Goal: Book appointment/travel/reservation

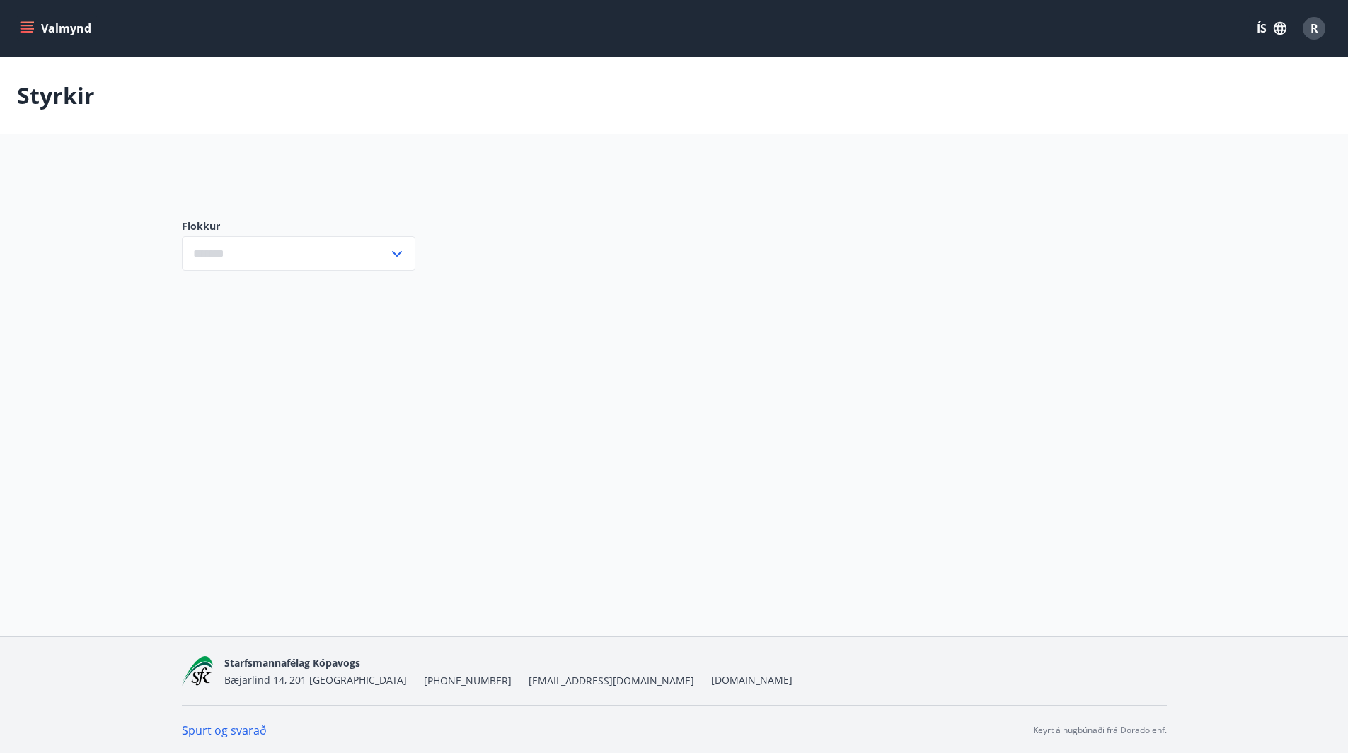
type input "***"
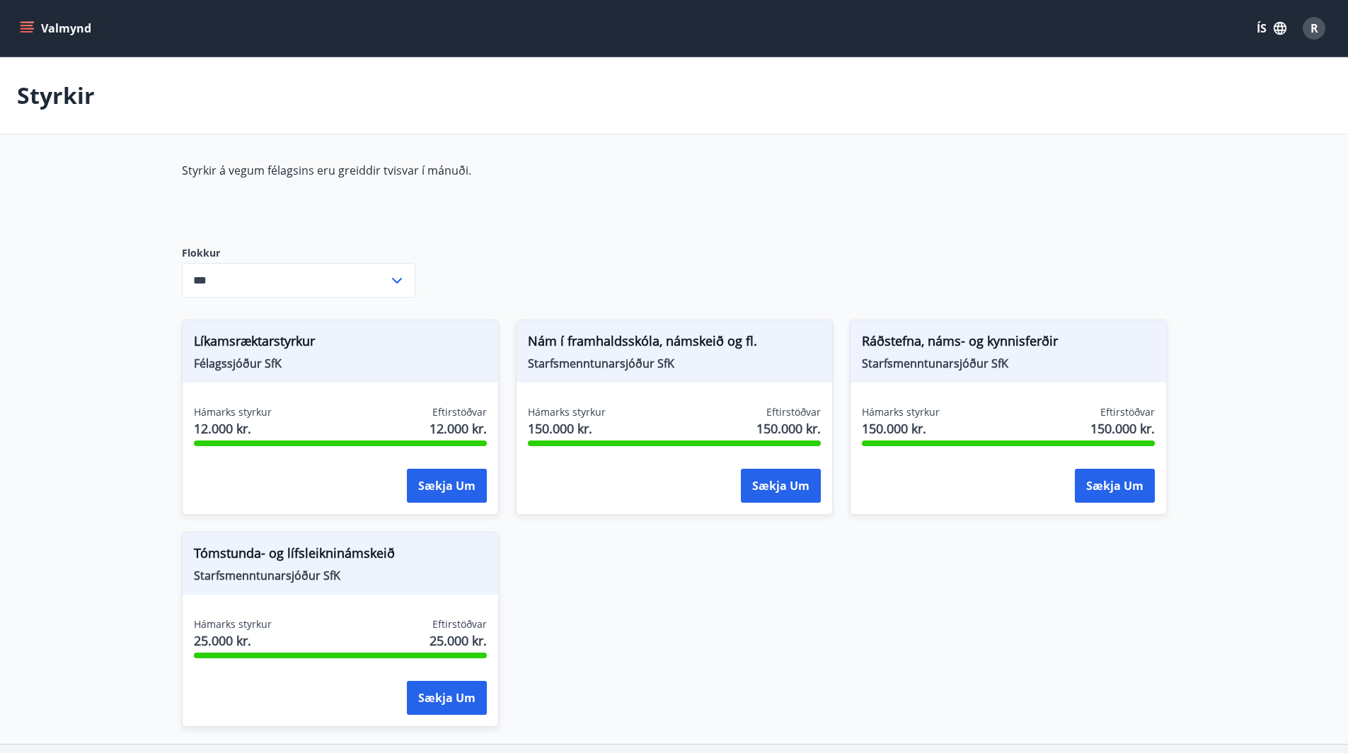
click at [29, 31] on icon "menu" at bounding box center [27, 31] width 13 height 1
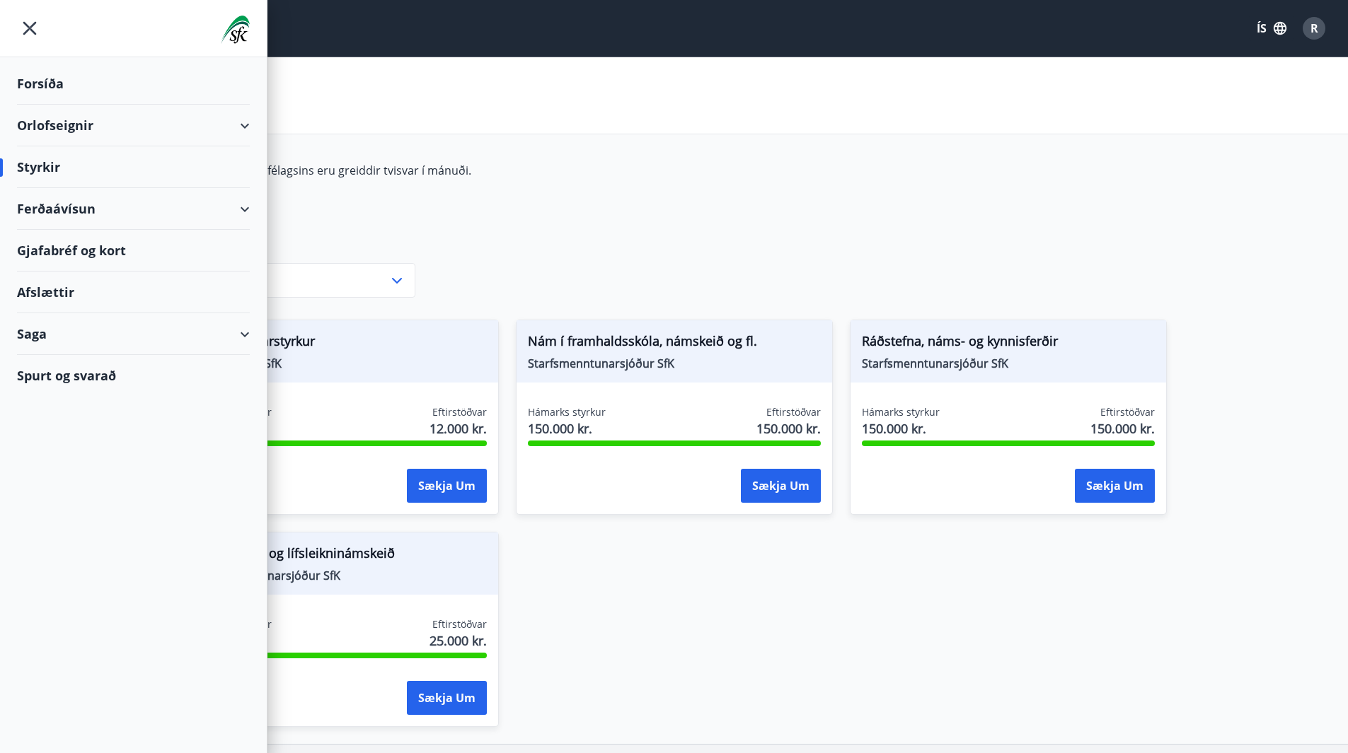
click at [54, 81] on div "Forsíða" at bounding box center [133, 84] width 233 height 42
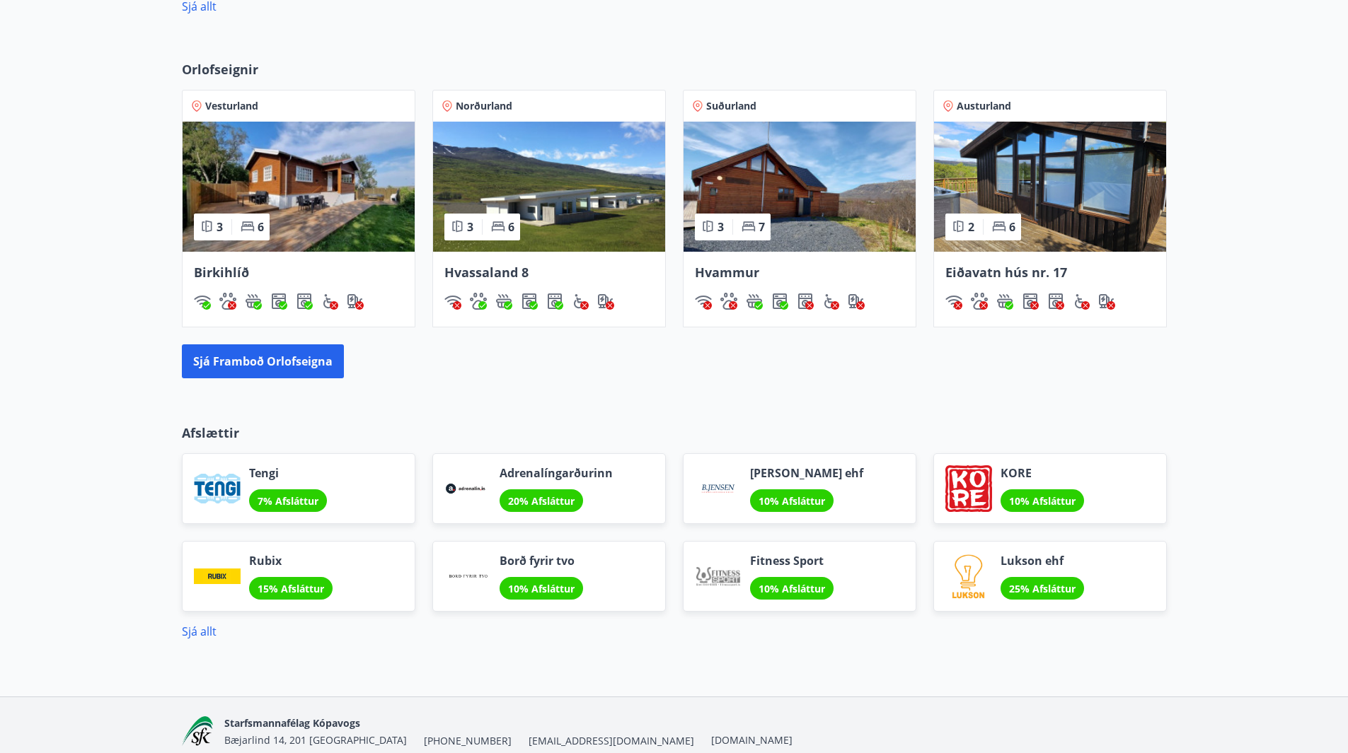
scroll to position [1133, 0]
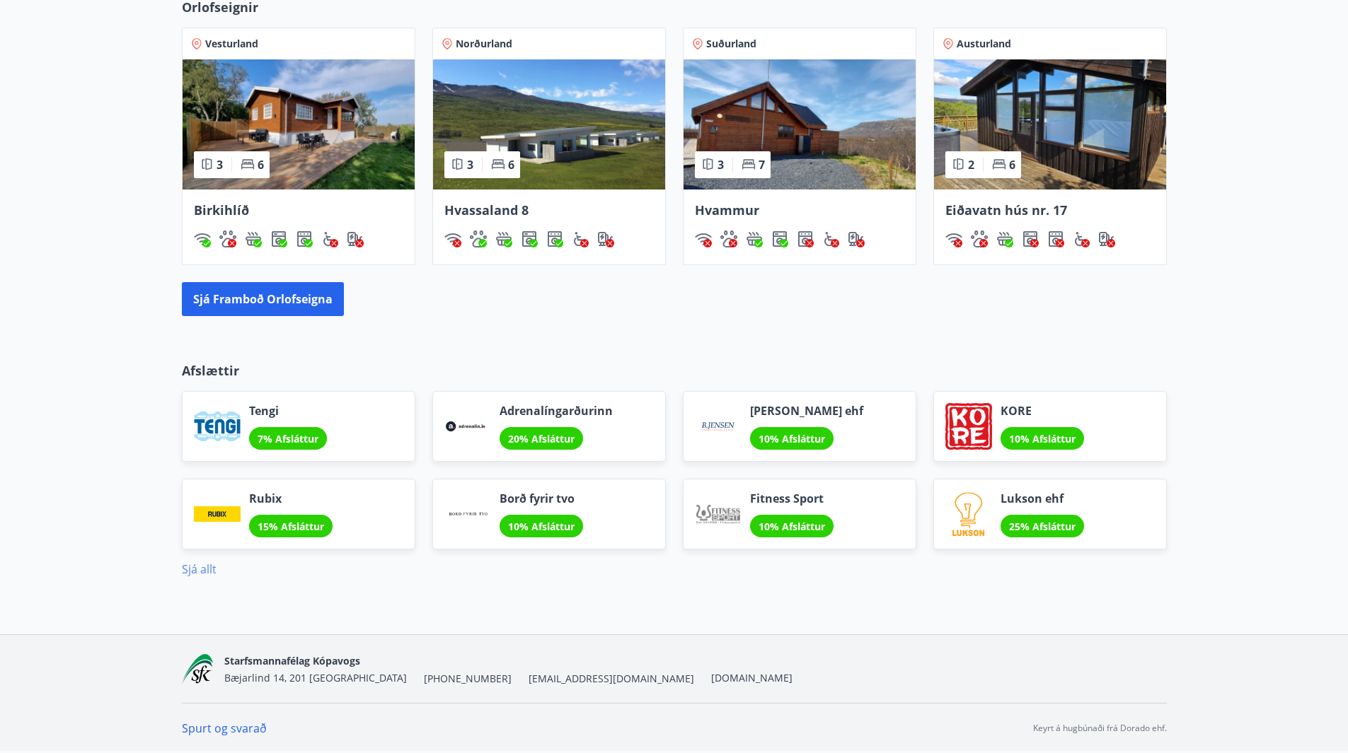
click at [192, 575] on link "Sjá allt" at bounding box center [199, 570] width 35 height 16
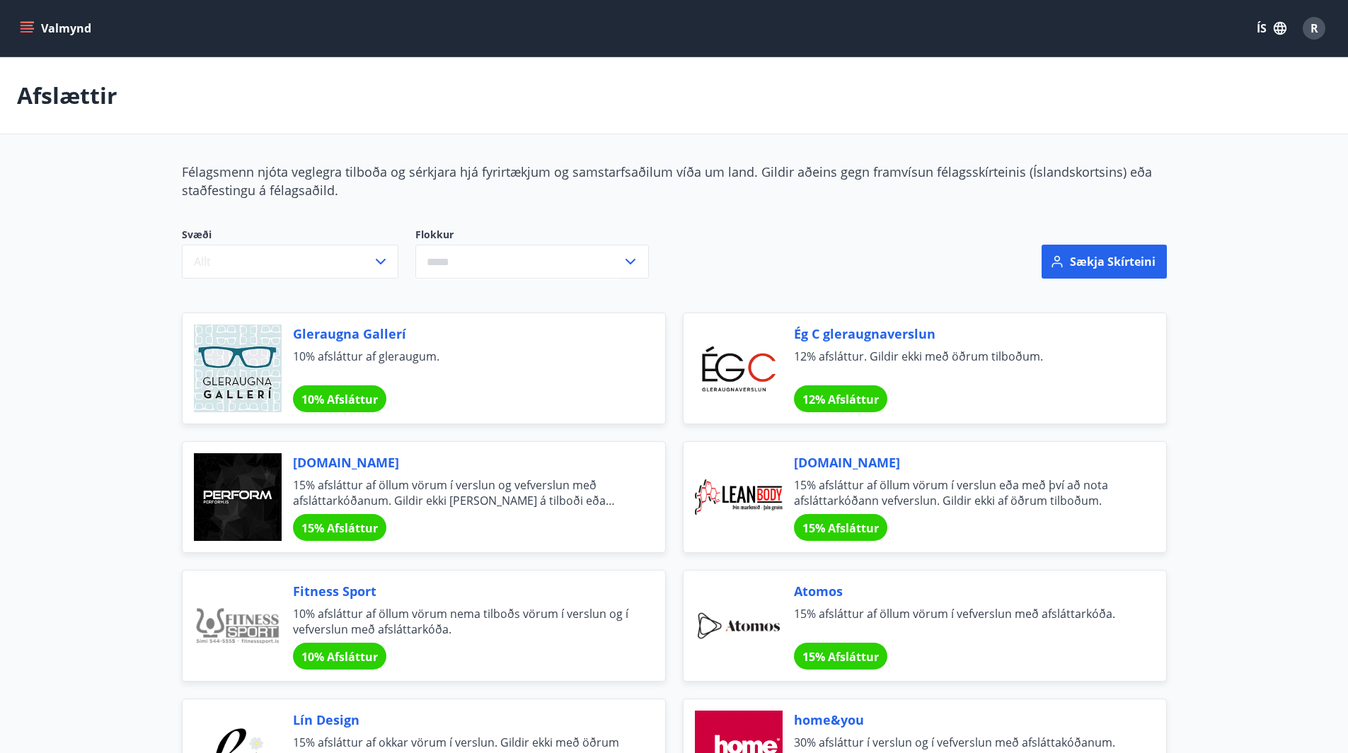
click at [22, 31] on icon "menu" at bounding box center [27, 31] width 13 height 1
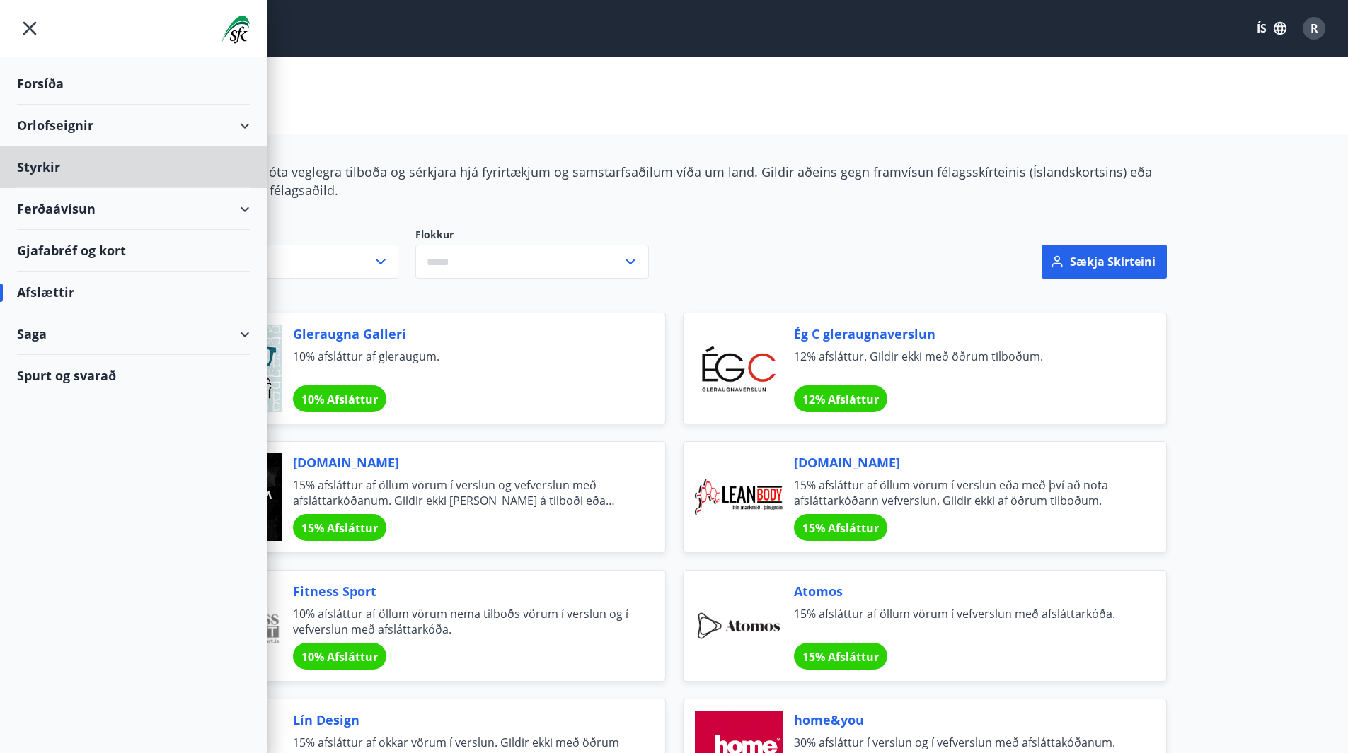
click at [30, 91] on div "Forsíða" at bounding box center [133, 84] width 233 height 42
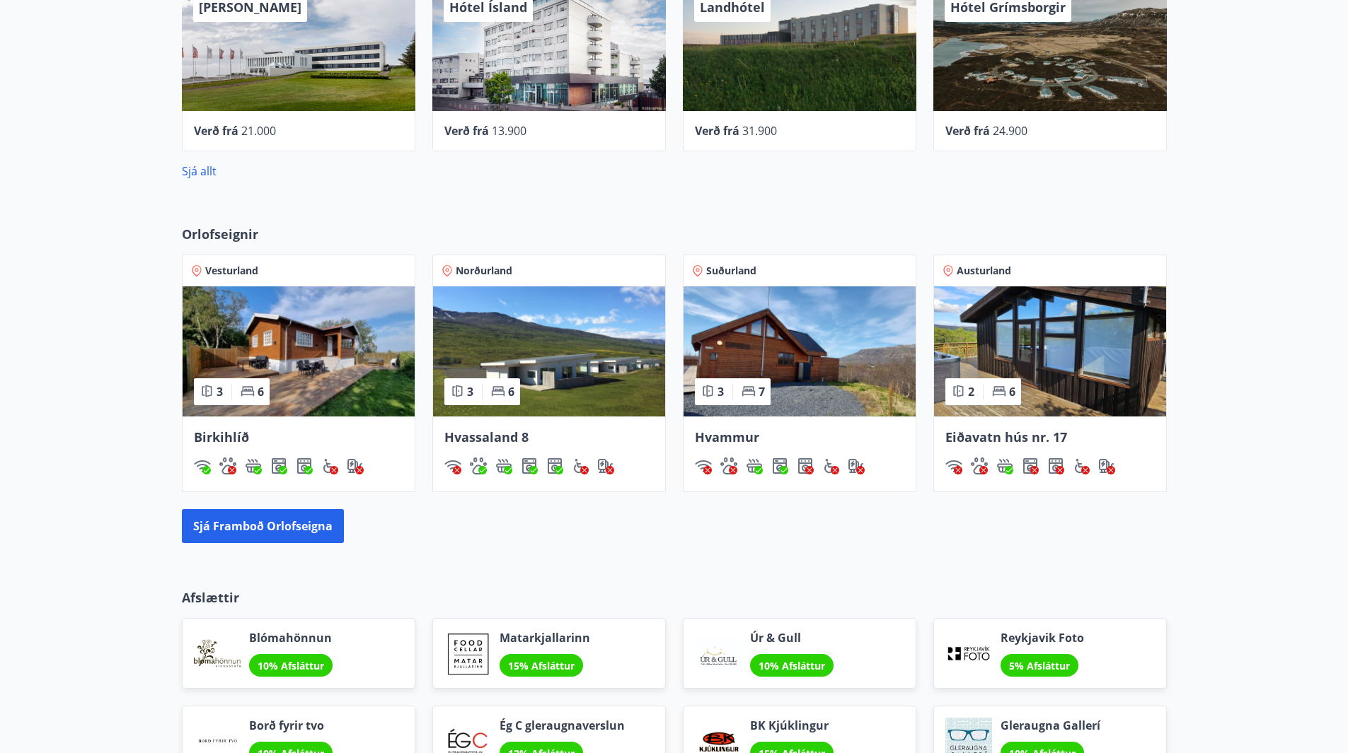
scroll to position [850, 0]
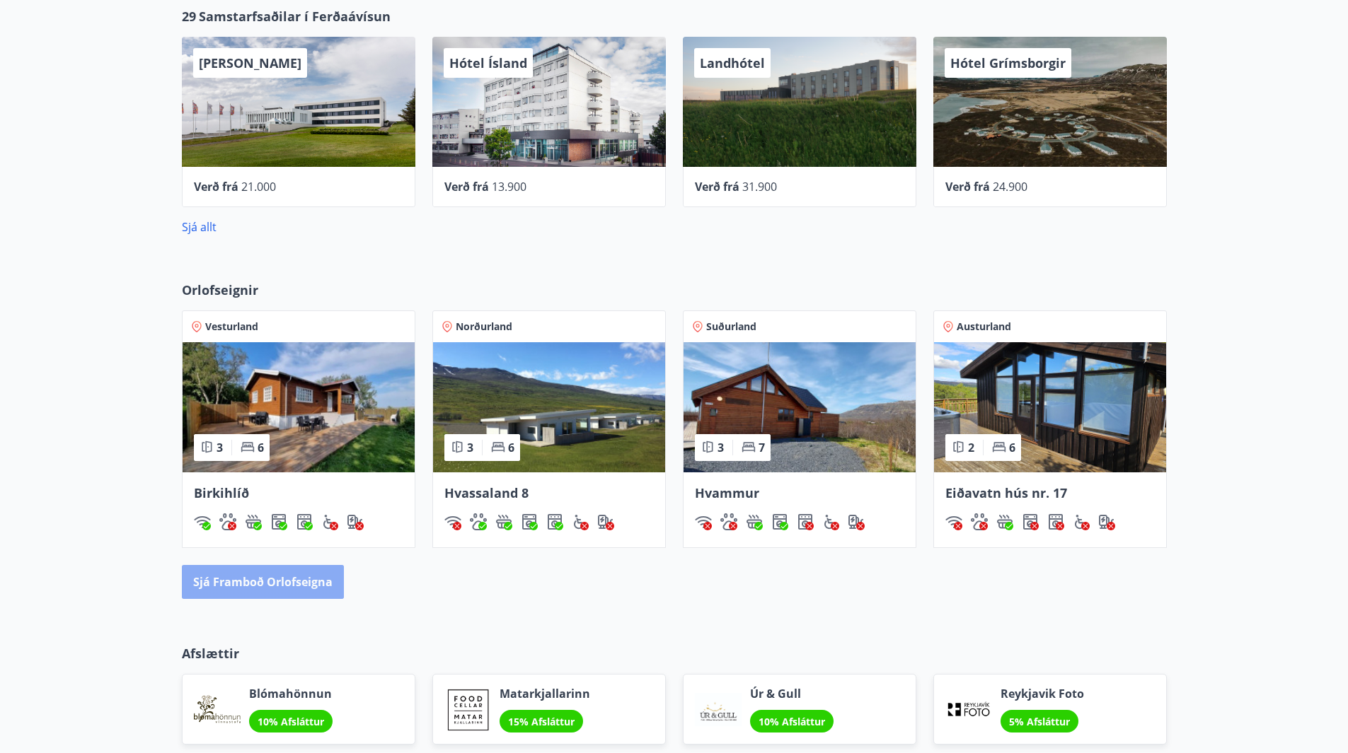
click at [276, 588] on button "Sjá framboð orlofseigna" at bounding box center [263, 582] width 162 height 34
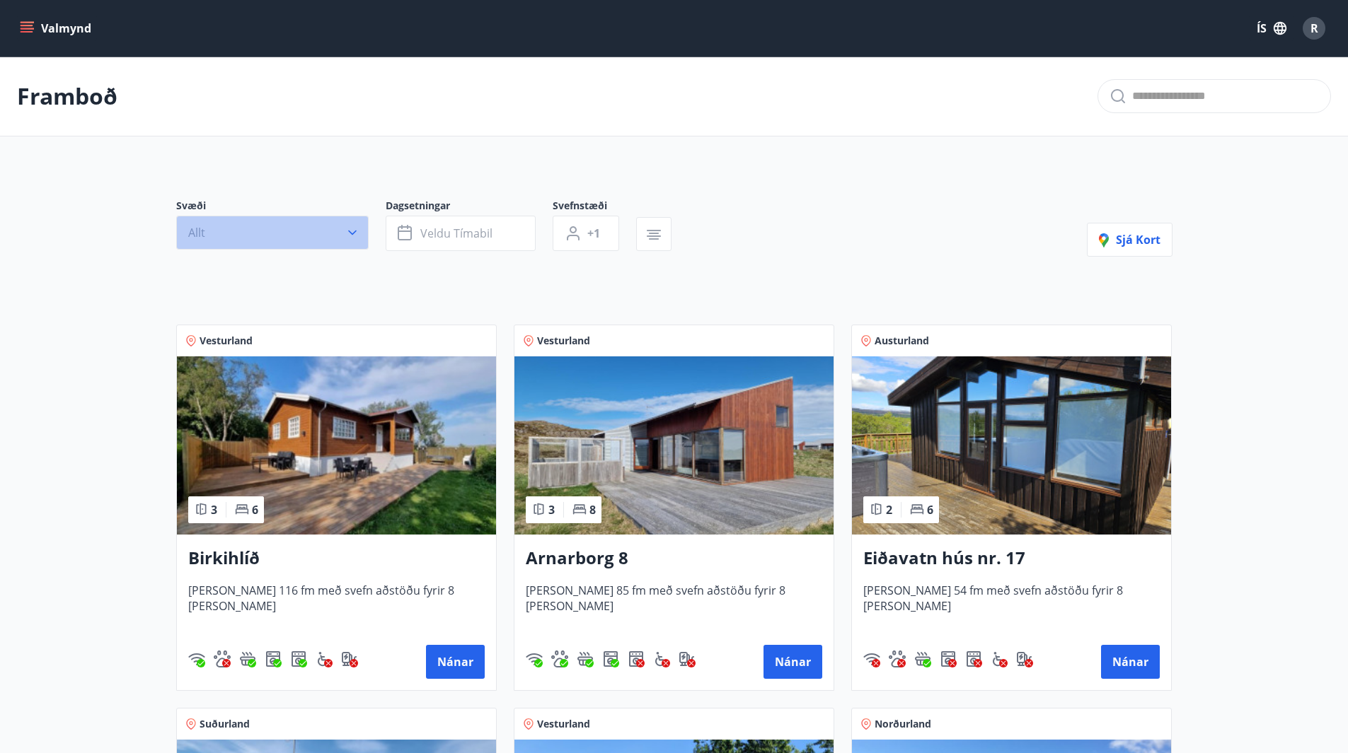
click at [341, 231] on button "Allt" at bounding box center [272, 233] width 192 height 34
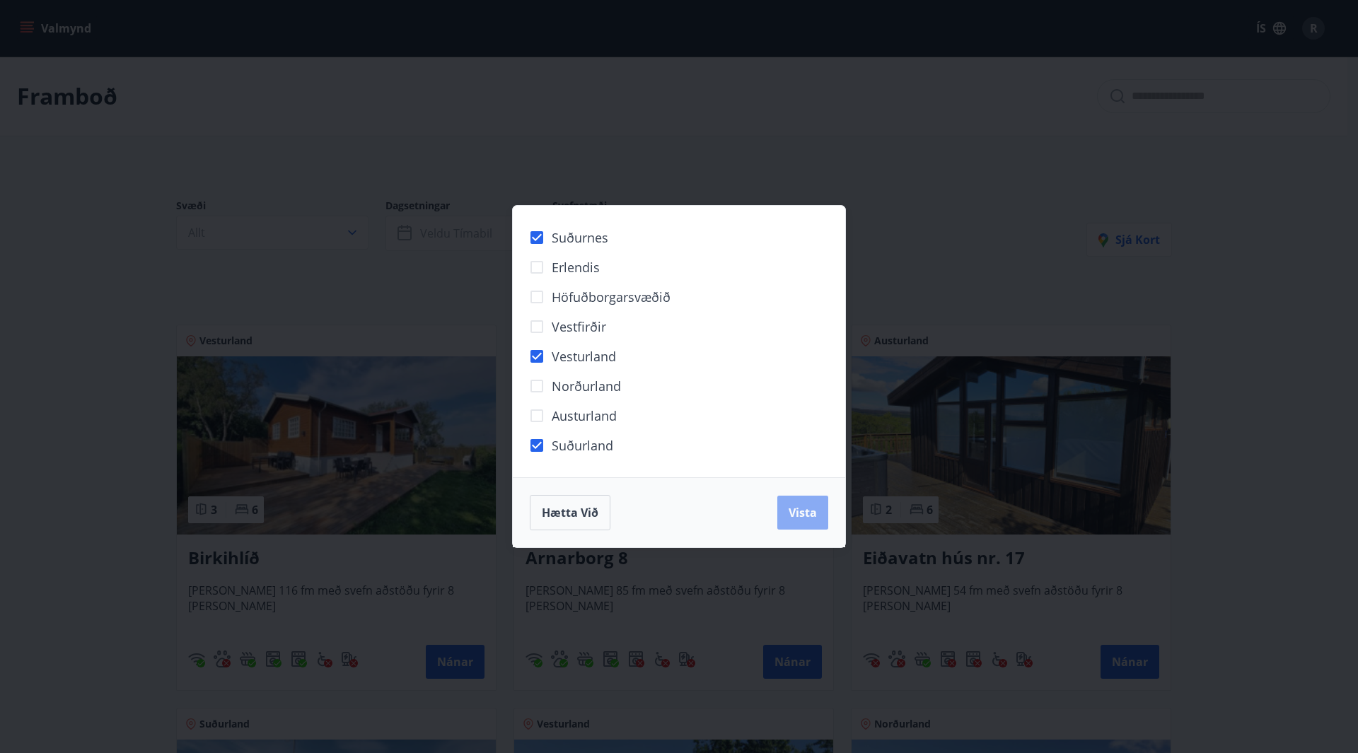
click at [801, 504] on button "Vista" at bounding box center [802, 513] width 51 height 34
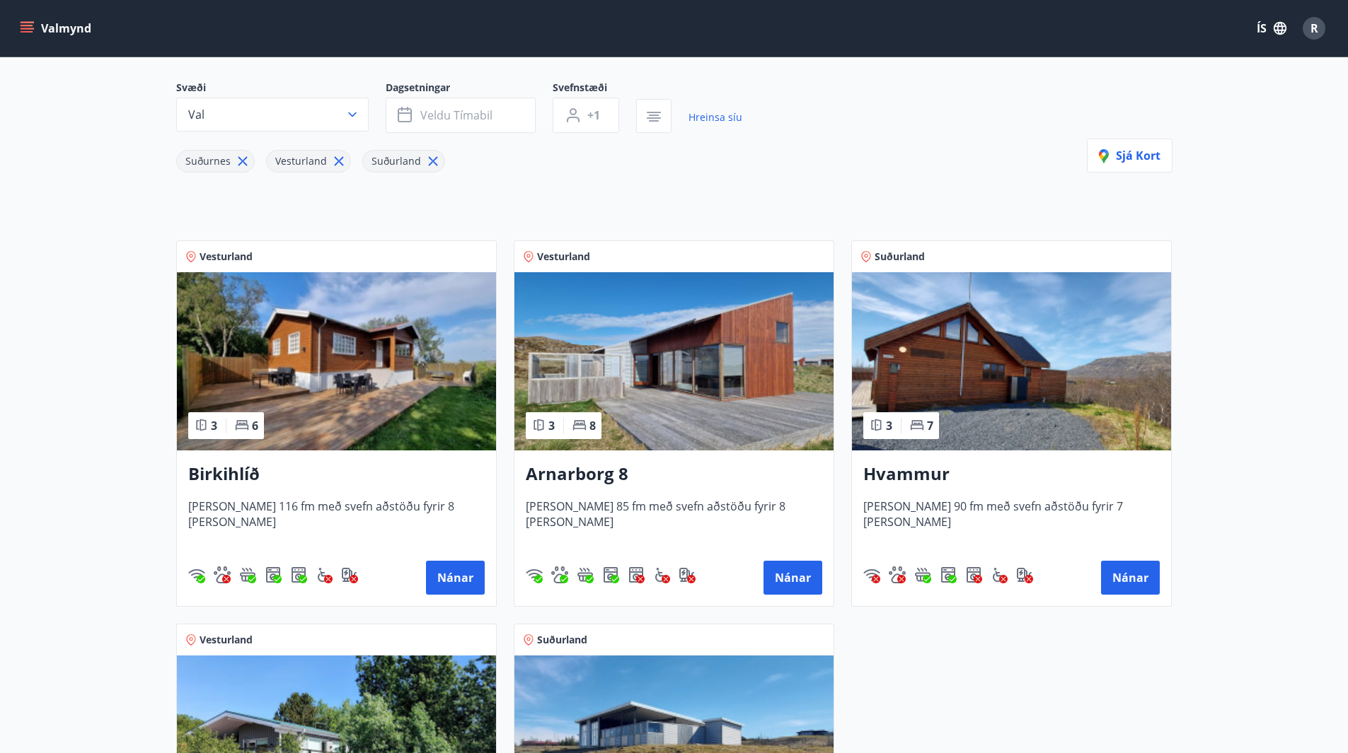
scroll to position [117, 0]
click at [776, 585] on button "Nánar" at bounding box center [792, 579] width 59 height 34
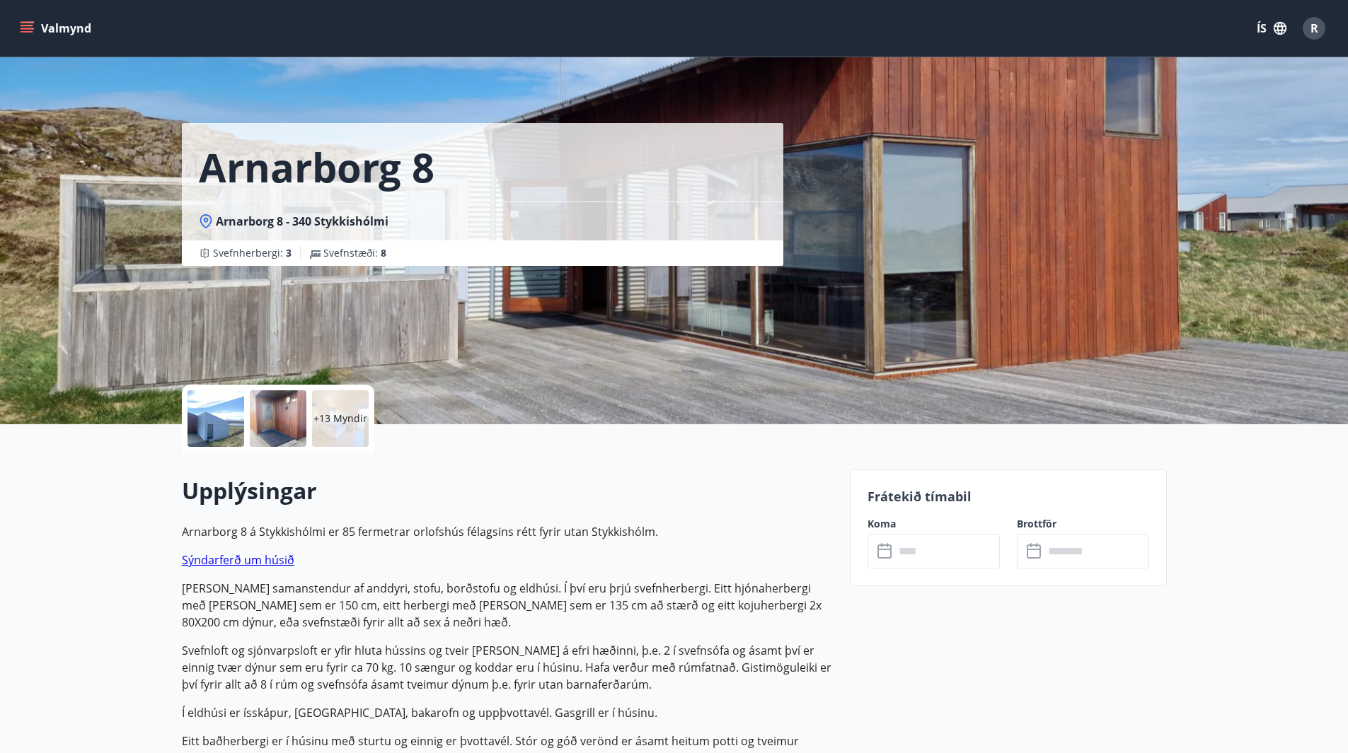
click at [233, 558] on link "Sýndarferð um húsið" at bounding box center [238, 560] width 112 height 16
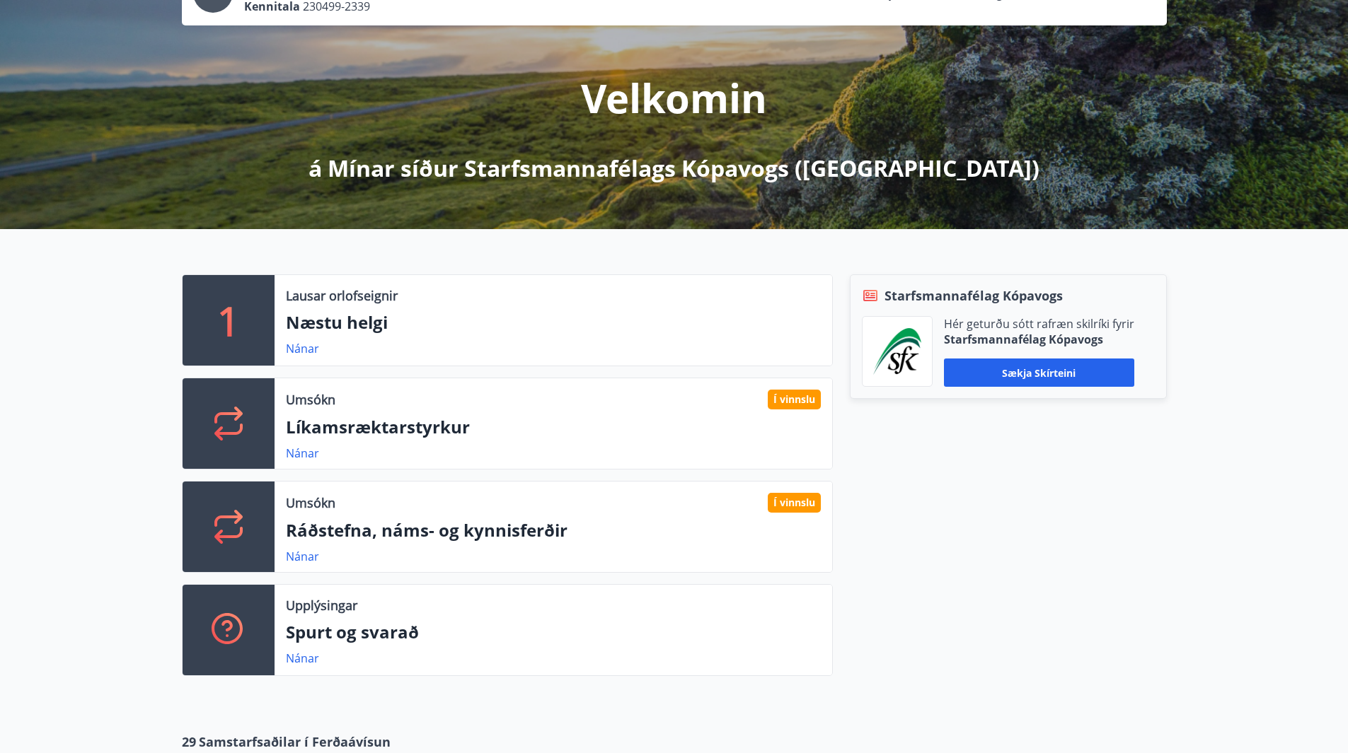
scroll to position [566, 0]
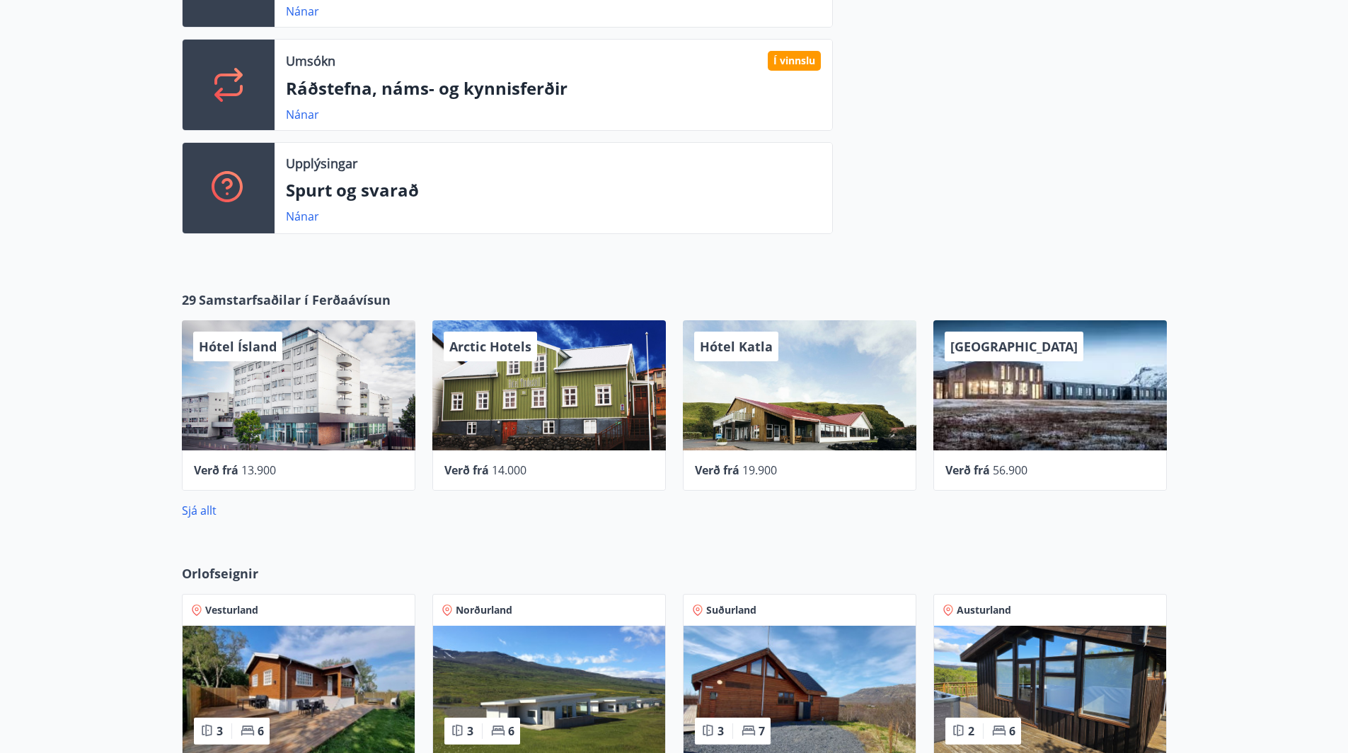
click at [207, 519] on div "Sjá allt" at bounding box center [674, 510] width 985 height 17
click at [207, 514] on link "Sjá allt" at bounding box center [199, 511] width 35 height 16
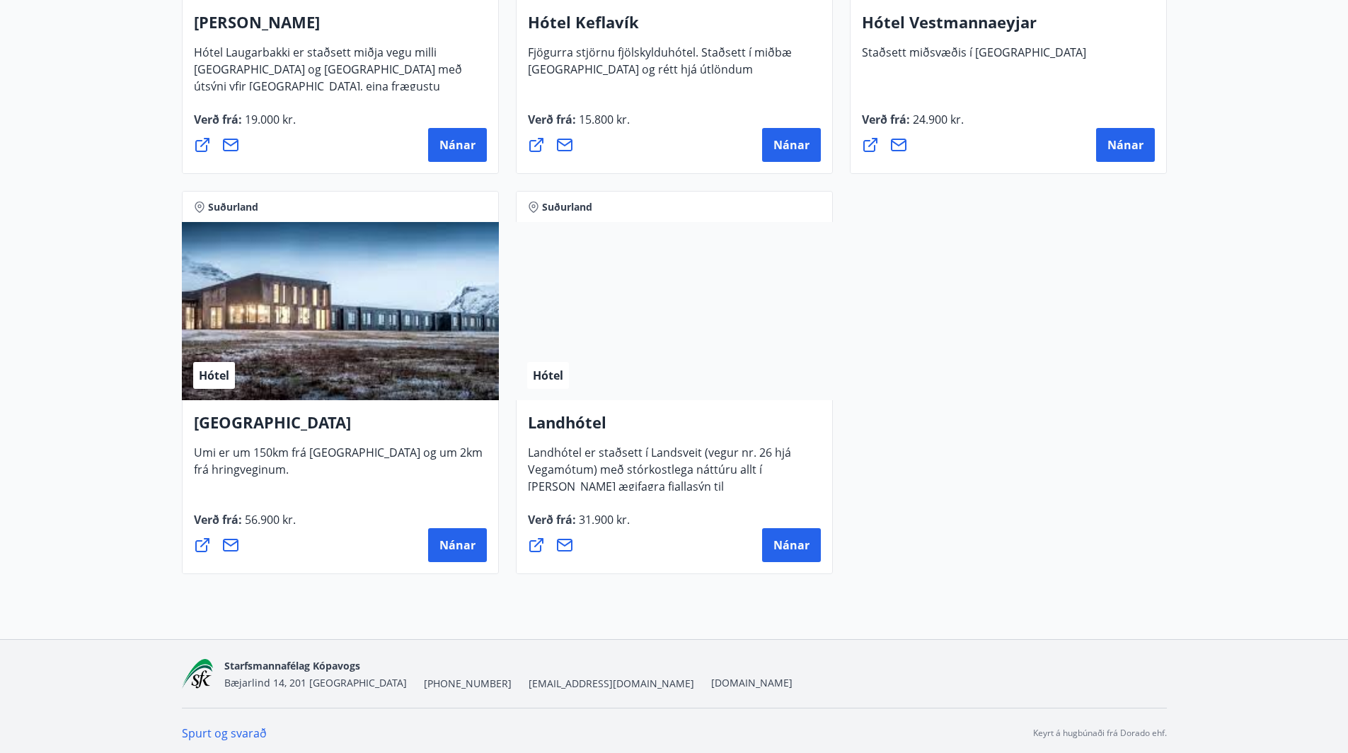
scroll to position [3691, 0]
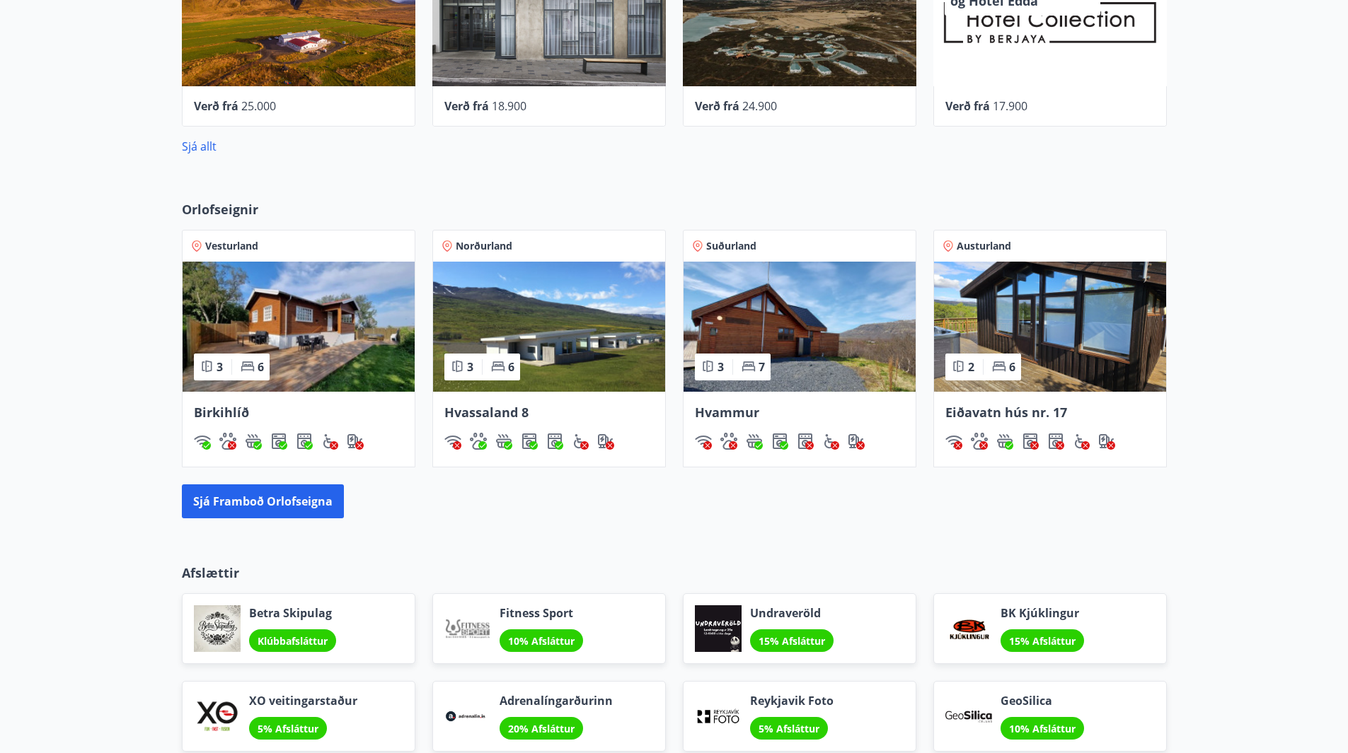
scroll to position [931, 0]
click at [313, 494] on button "Sjá framboð orlofseigna" at bounding box center [263, 501] width 162 height 34
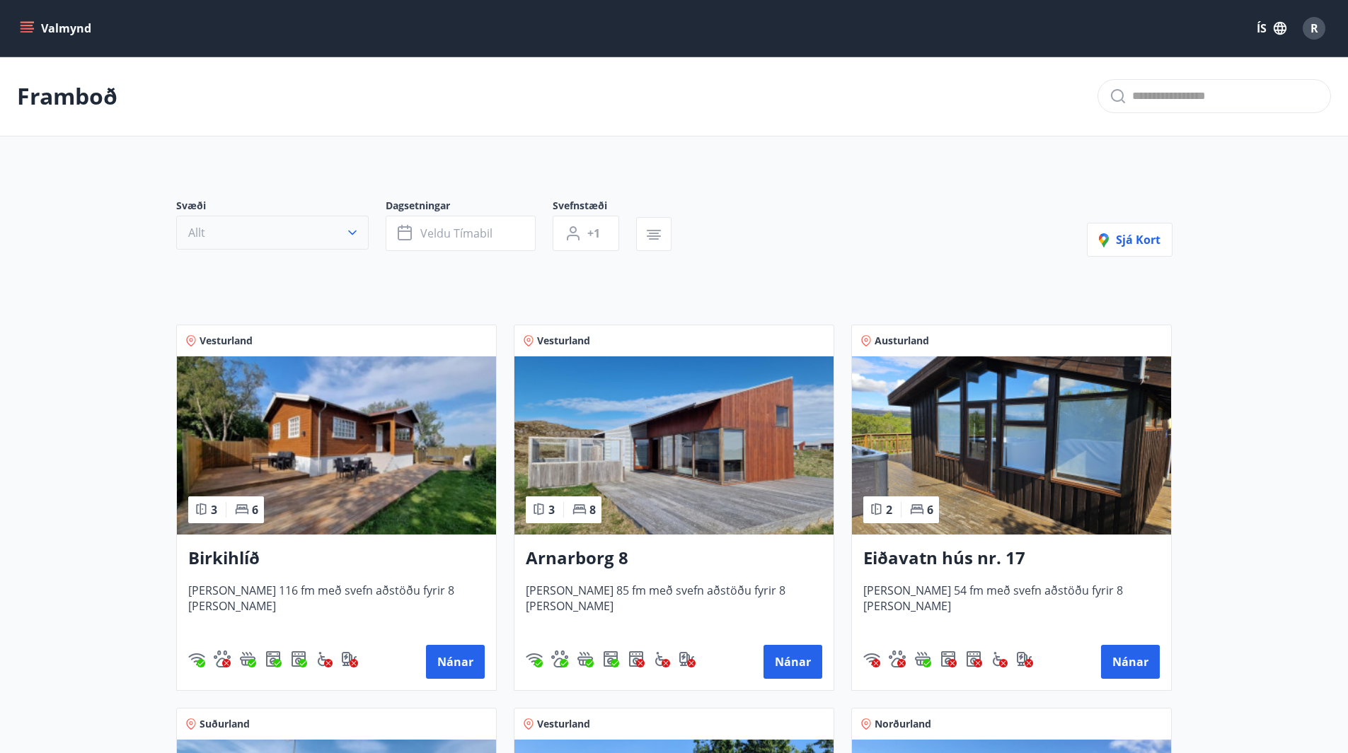
click at [358, 237] on icon "button" at bounding box center [352, 233] width 14 height 14
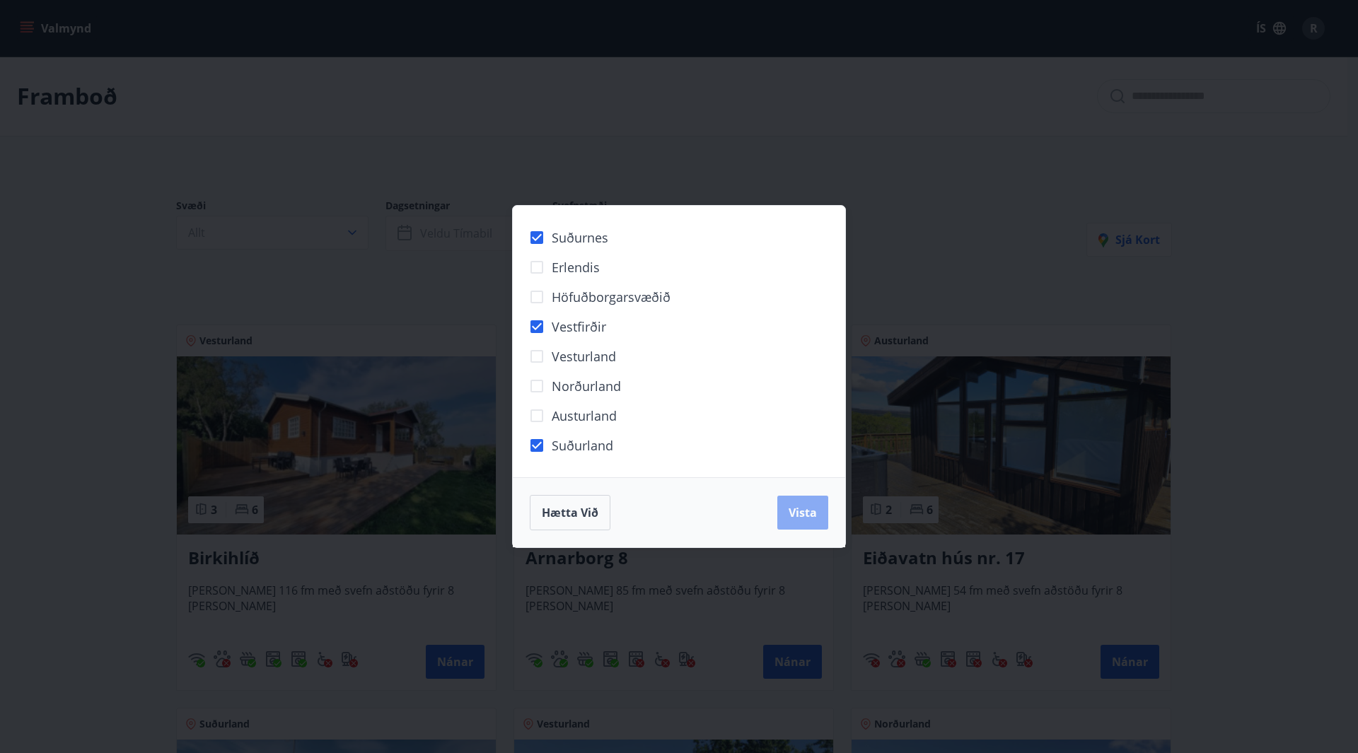
click at [816, 509] on span "Vista" at bounding box center [803, 513] width 28 height 16
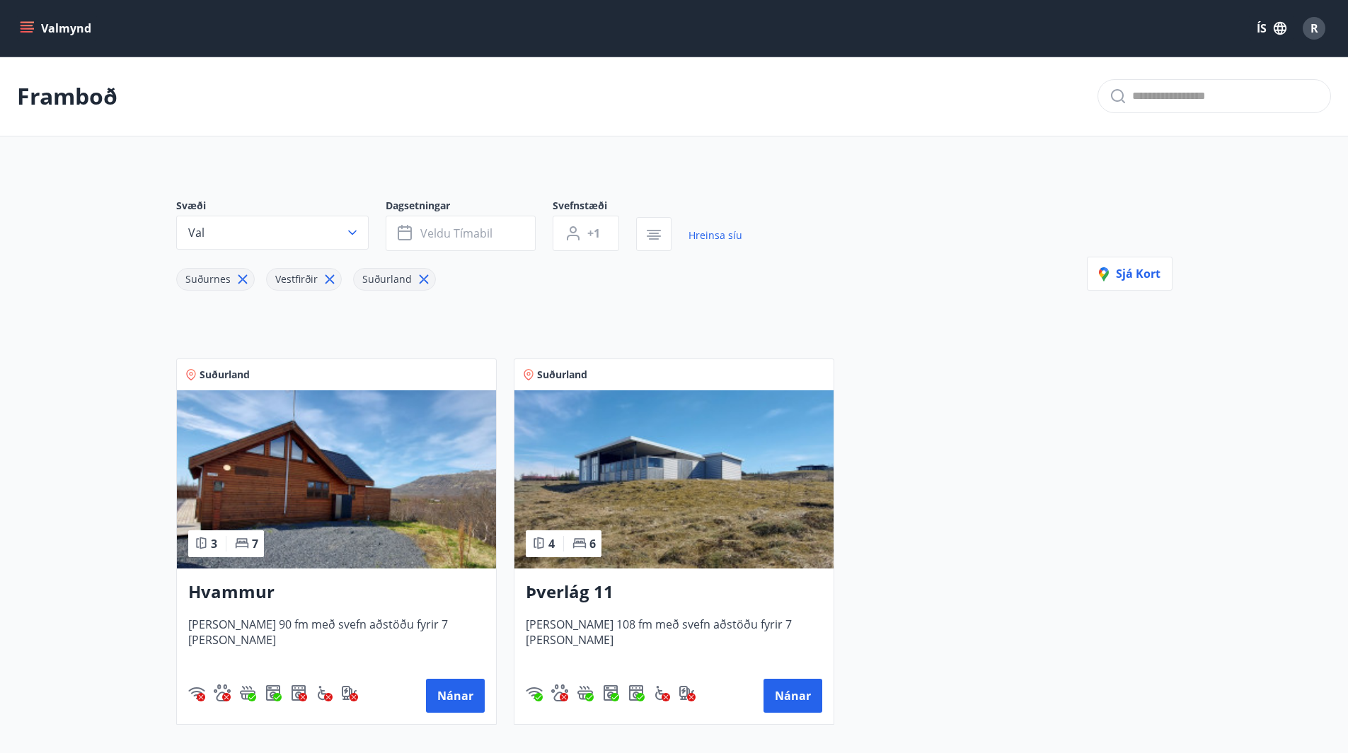
click at [332, 282] on icon at bounding box center [330, 280] width 16 height 16
click at [357, 233] on icon "button" at bounding box center [352, 233] width 14 height 14
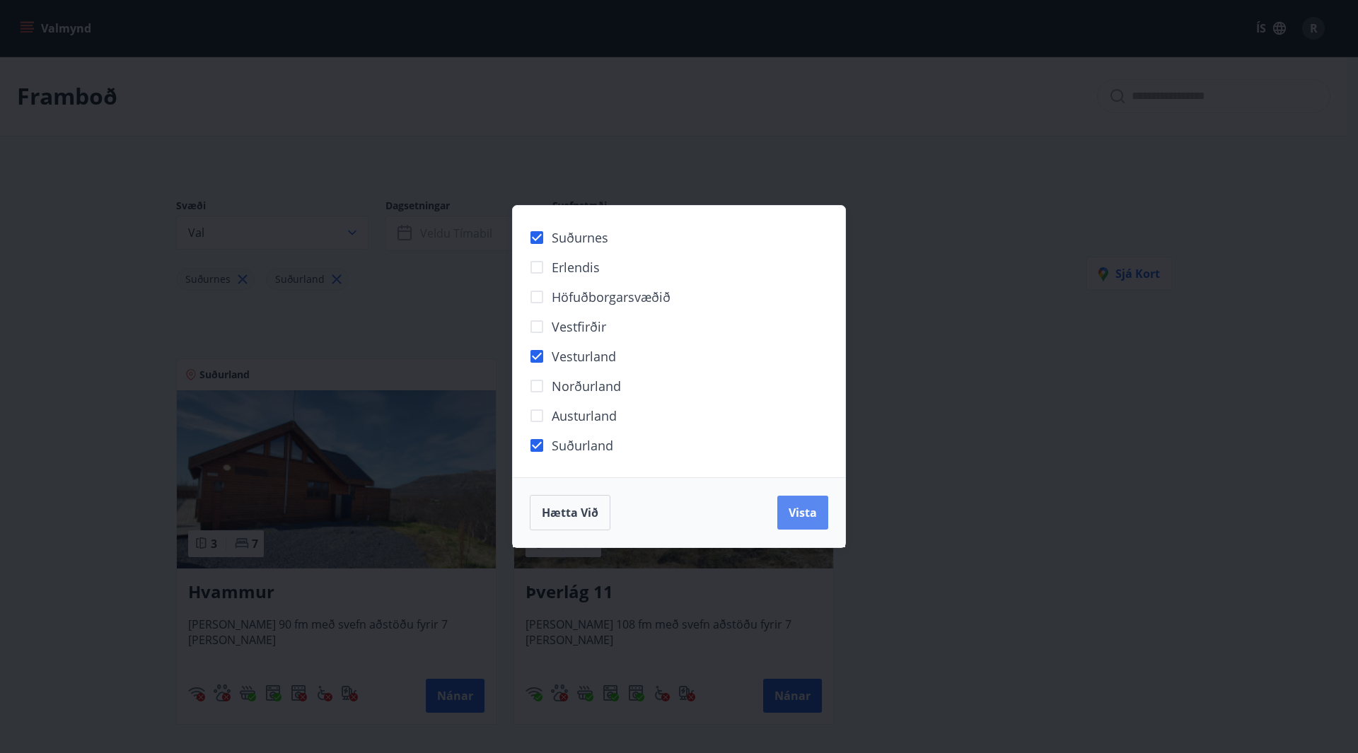
click at [818, 521] on button "Vista" at bounding box center [802, 513] width 51 height 34
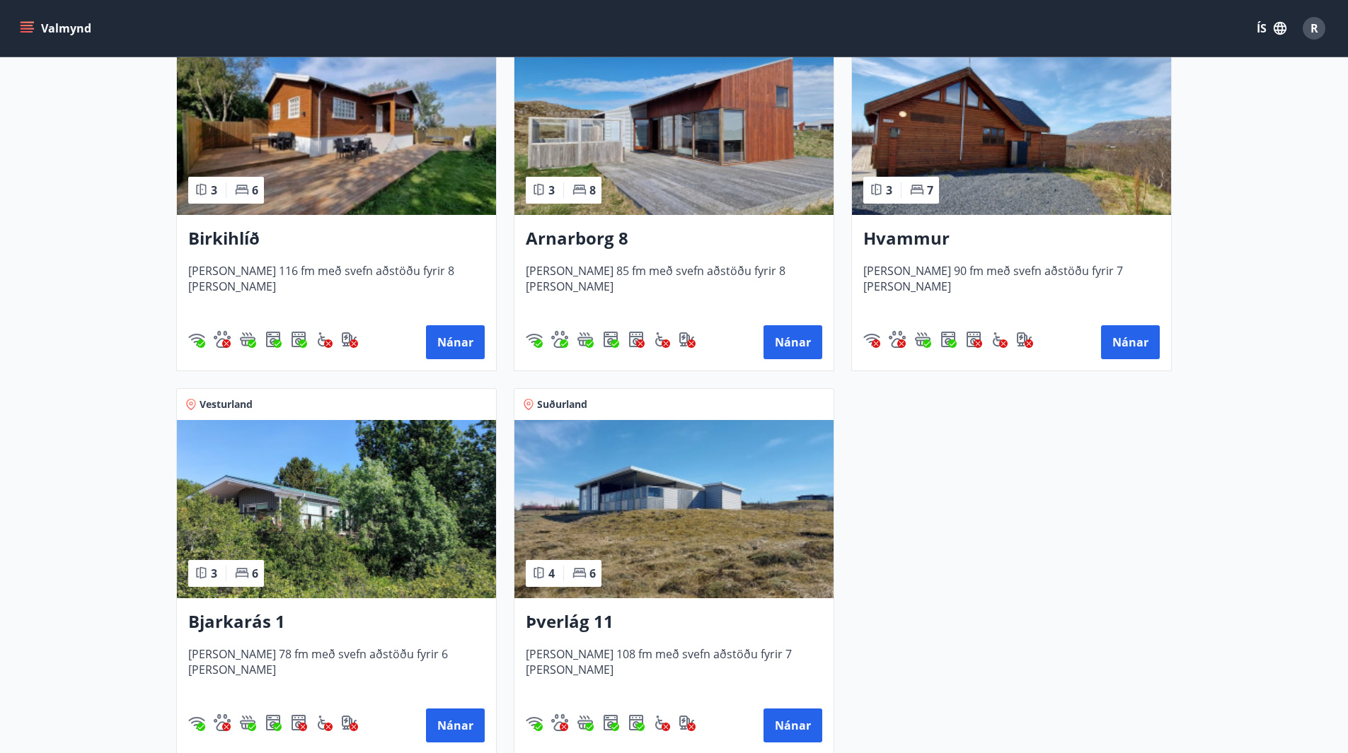
scroll to position [424, 0]
